Goal: Task Accomplishment & Management: Complete application form

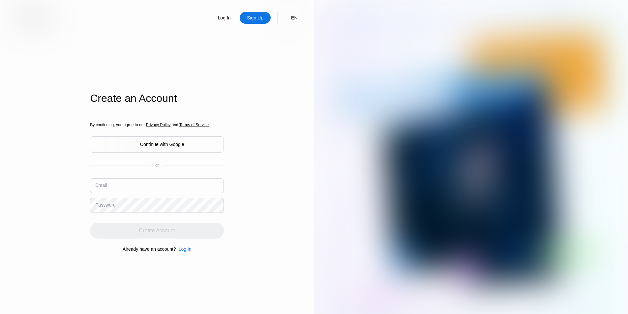
click at [253, 216] on div "Log In Sign Up EN Language English Save Create an Account By continuing, you ag…" at bounding box center [157, 173] width 314 height 346
click at [162, 185] on input "text" at bounding box center [157, 185] width 134 height 15
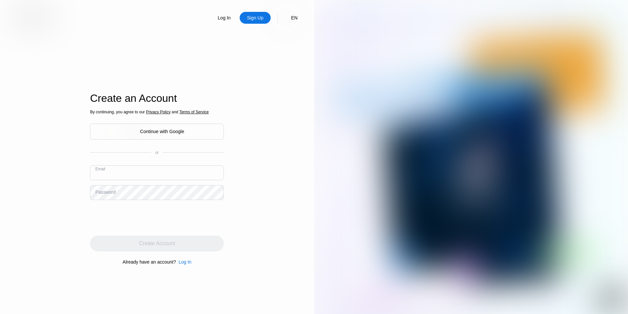
paste input "[PERSON_NAME][EMAIL_ADDRESS][DOMAIN_NAME]"
type input "[PERSON_NAME][EMAIL_ADDRESS][DOMAIN_NAME]"
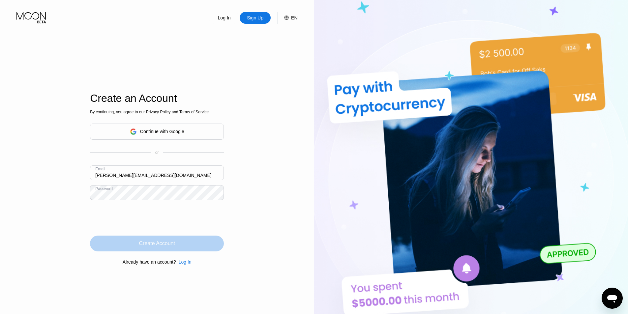
click at [190, 242] on div "Create Account" at bounding box center [157, 244] width 134 height 16
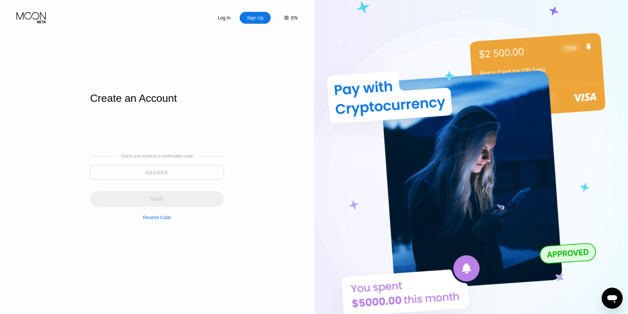
click at [307, 216] on div "Log In Sign Up EN Language English Save Create an Account Check your email for …" at bounding box center [157, 173] width 314 height 346
click at [139, 177] on input at bounding box center [157, 172] width 134 height 15
paste input "512"
click at [169, 203] on div "Verify" at bounding box center [157, 199] width 134 height 16
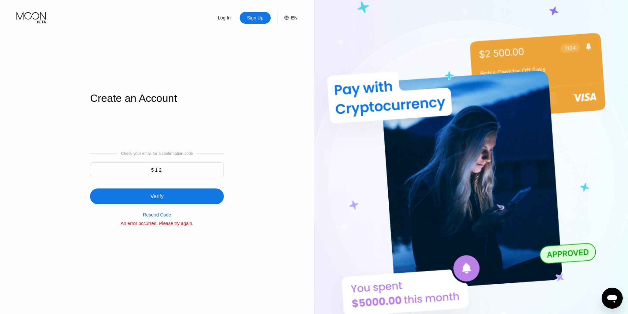
click at [152, 166] on input "512" at bounding box center [157, 170] width 134 height 15
paste input "291798"
type input "291798"
click at [187, 193] on div "Verify" at bounding box center [157, 197] width 134 height 16
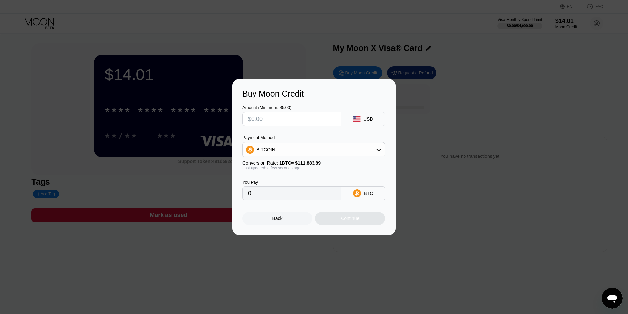
click at [275, 270] on div at bounding box center [316, 157] width 633 height 314
click at [280, 218] on div "Back" at bounding box center [277, 218] width 10 height 5
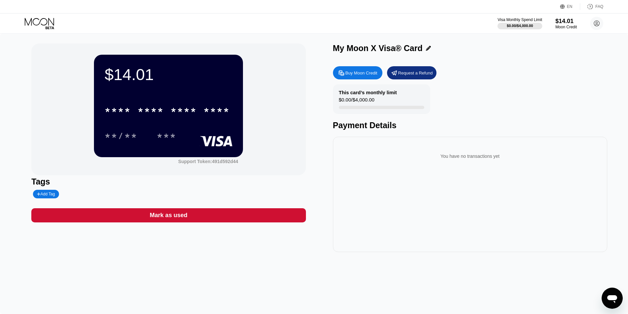
click at [357, 211] on div "You have no transactions yet" at bounding box center [470, 194] width 274 height 115
drag, startPoint x: 357, startPoint y: 211, endPoint x: 343, endPoint y: 206, distance: 14.7
click at [357, 211] on div "You have no transactions yet" at bounding box center [470, 194] width 274 height 115
